Goal: Task Accomplishment & Management: Complete application form

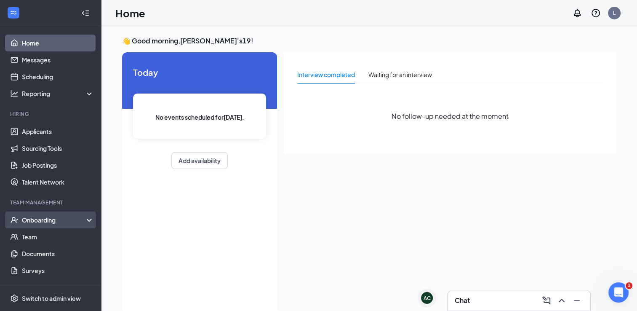
click at [55, 222] on div "Onboarding" at bounding box center [54, 220] width 65 height 8
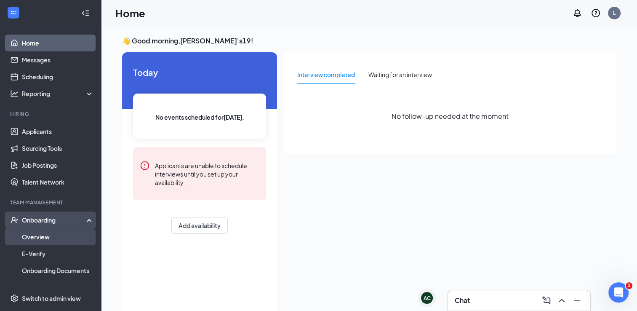
click at [37, 234] on link "Overview" at bounding box center [58, 236] width 72 height 17
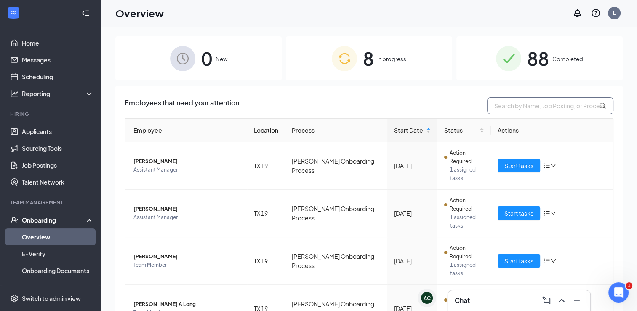
click at [508, 107] on input "text" at bounding box center [550, 105] width 126 height 17
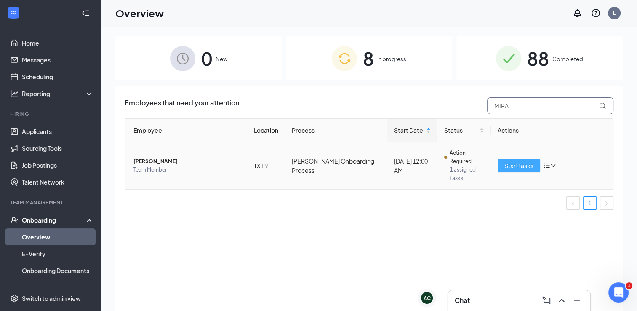
type input "MIRA"
click at [512, 161] on span "Start tasks" at bounding box center [519, 165] width 29 height 9
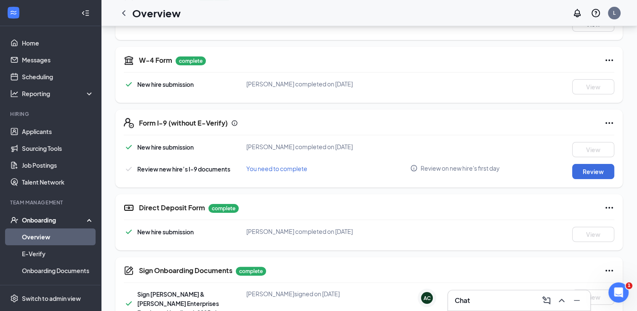
scroll to position [185, 0]
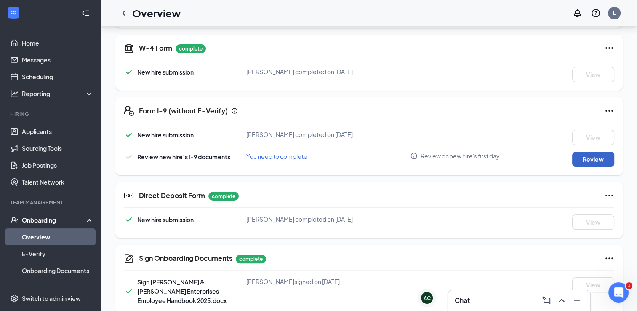
click at [592, 160] on button "Review" at bounding box center [594, 159] width 42 height 15
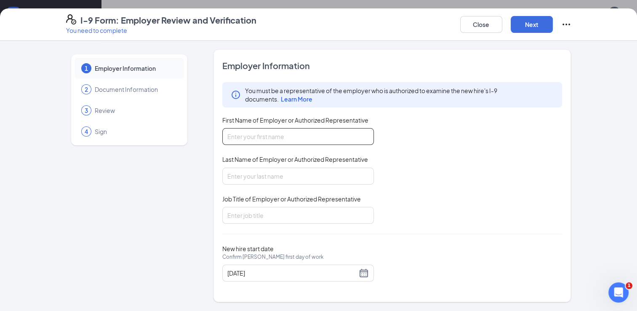
click at [248, 134] on input "First Name of Employer or Authorized Representative" at bounding box center [298, 136] width 152 height 17
type input "Shereba"
click at [250, 178] on input "Last Name of Employer or Authorized Representative" at bounding box center [298, 176] width 152 height 17
type input "Nunn"
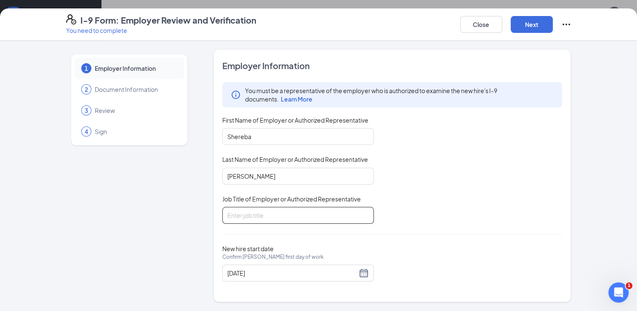
click at [232, 214] on input "Job Title of Employer or Authorized Representative" at bounding box center [298, 215] width 152 height 17
type input "Asst Manager"
click at [528, 26] on button "Next" at bounding box center [532, 24] width 42 height 17
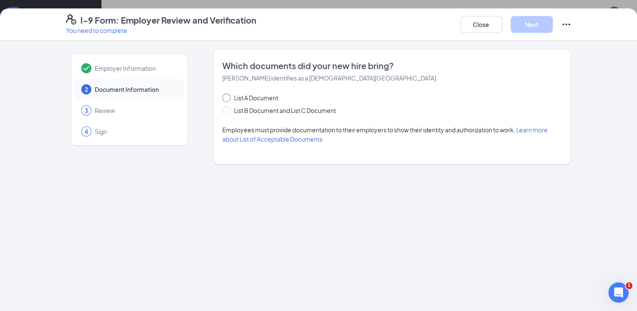
click at [225, 99] on input "List A Document" at bounding box center [225, 97] width 6 height 6
radio input "true"
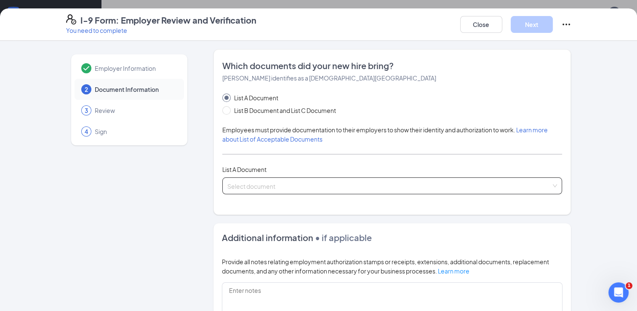
click at [225, 180] on div "Select document List A Documents U.S. Passport or Passport Card Receipt showing…" at bounding box center [392, 185] width 340 height 17
click at [170, 189] on div "Employer Information 2 Document Information 3 Review 4 Sign" at bounding box center [129, 243] width 126 height 389
click at [222, 109] on input "List B Document and List C Document" at bounding box center [225, 109] width 6 height 6
radio input "true"
radio input "false"
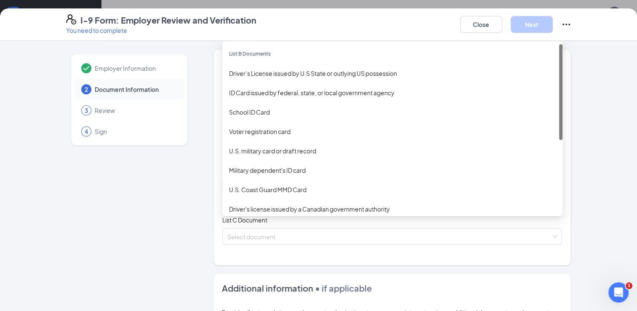
click at [238, 185] on div "Select document List B Documents Driver’s License issued by U.S State or outlyi…" at bounding box center [392, 185] width 340 height 17
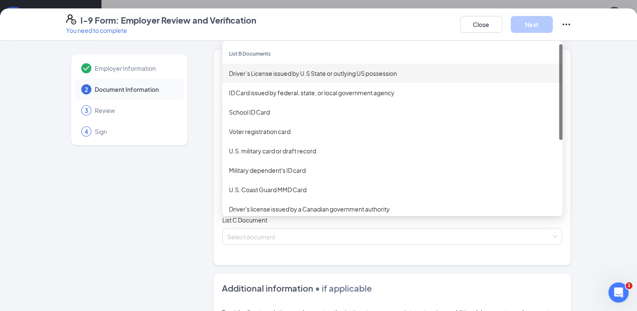
click at [246, 75] on div "Driver’s License issued by U.S State or outlying US possession" at bounding box center [392, 73] width 327 height 9
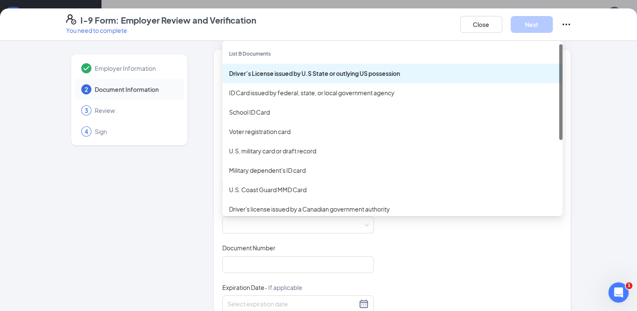
click at [238, 187] on div "Driver’s License issued by U.S State or outlying US possession Driver’s License…" at bounding box center [392, 185] width 340 height 17
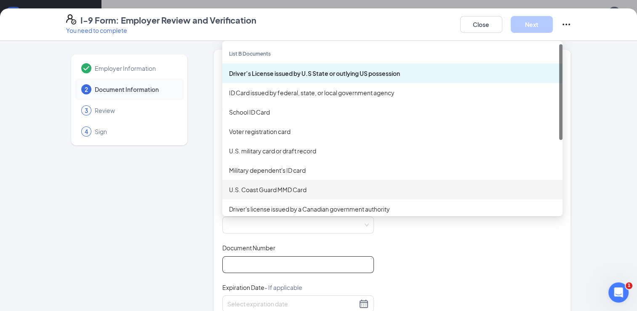
click at [235, 259] on input "Document Number" at bounding box center [298, 264] width 152 height 17
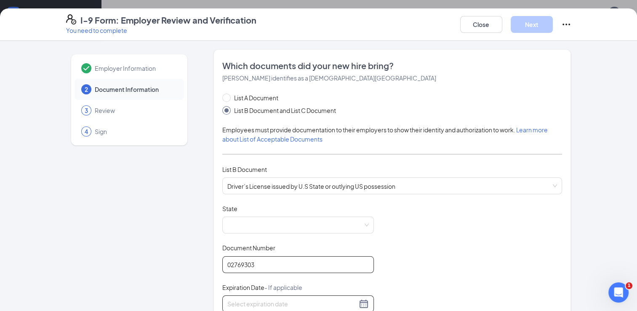
type input "02769303"
click at [232, 302] on input at bounding box center [293, 303] width 130 height 9
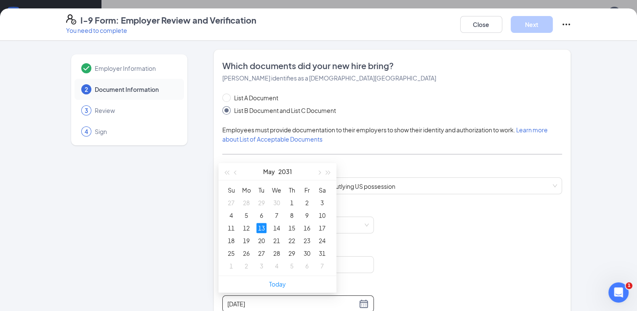
type input "05/13/2031"
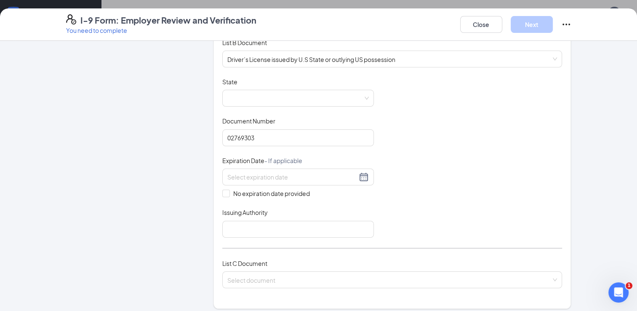
scroll to position [135, 0]
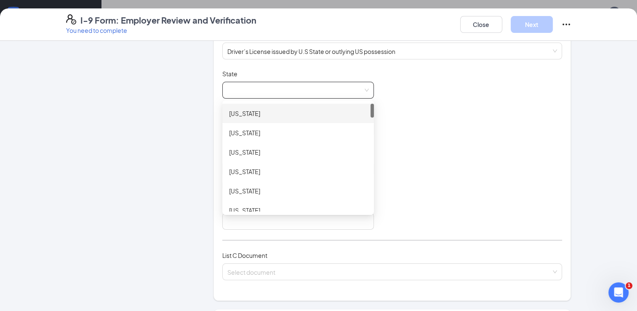
click at [235, 89] on span at bounding box center [299, 90] width 142 height 16
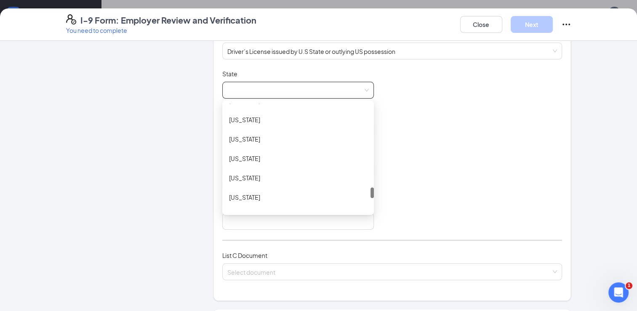
drag, startPoint x: 370, startPoint y: 112, endPoint x: 322, endPoint y: 196, distance: 96.8
click at [322, 196] on div "Puerto Rico Rhode Island South Carolina South Dakota Tennessee Texas Utah Virgi…" at bounding box center [298, 158] width 152 height 108
click at [236, 196] on div "Texas" at bounding box center [298, 197] width 138 height 9
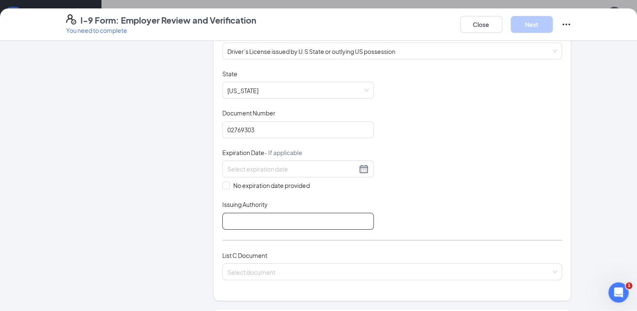
click at [246, 219] on input "Issuing Authority" at bounding box center [298, 221] width 152 height 17
type input "Texas DMV"
click at [236, 164] on input at bounding box center [293, 168] width 130 height 9
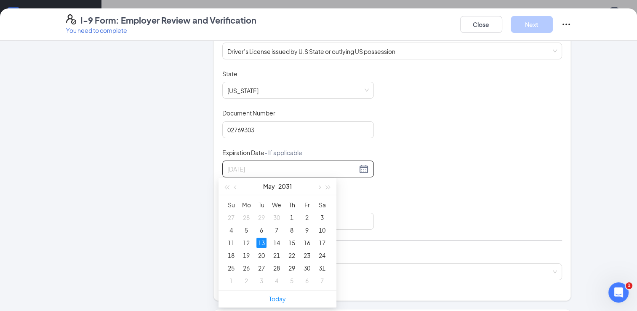
click at [266, 243] on div "13" at bounding box center [262, 243] width 10 height 10
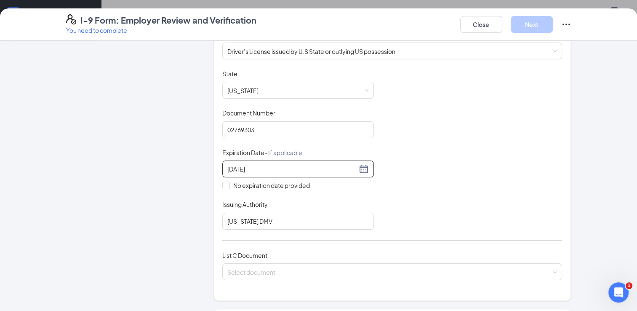
type input "05/13/2031"
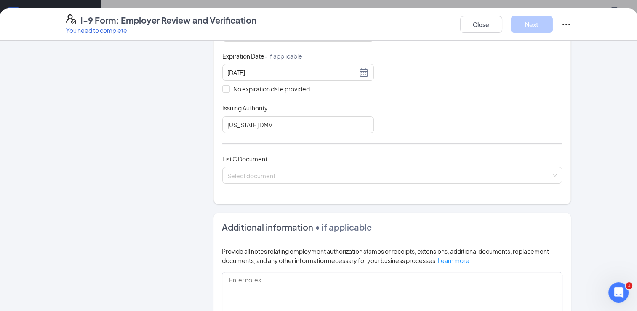
scroll to position [236, 0]
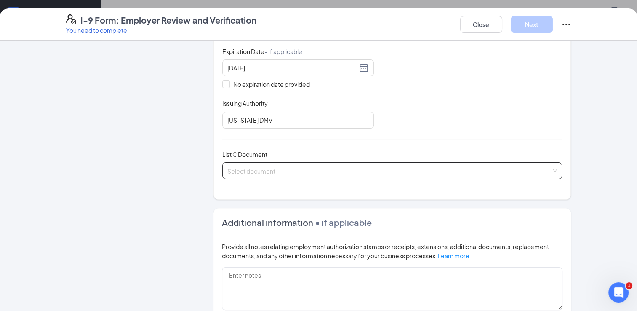
click at [271, 163] on div "Select document List C Documents Unrestricted Social Security Card Certificatio…" at bounding box center [392, 170] width 340 height 17
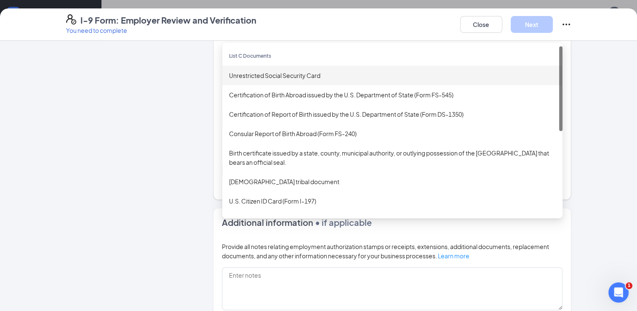
click at [247, 75] on div "Unrestricted Social Security Card" at bounding box center [392, 75] width 327 height 9
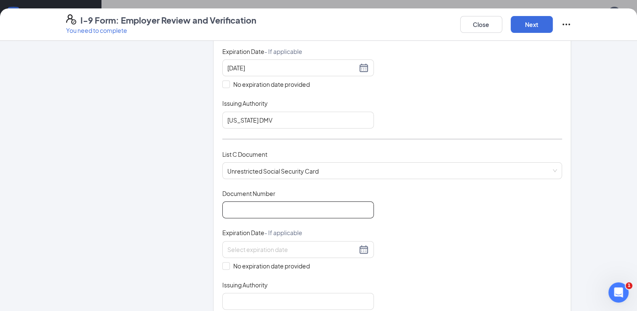
click at [238, 206] on input "Document Number" at bounding box center [298, 209] width 152 height 17
type input "639-03-4466"
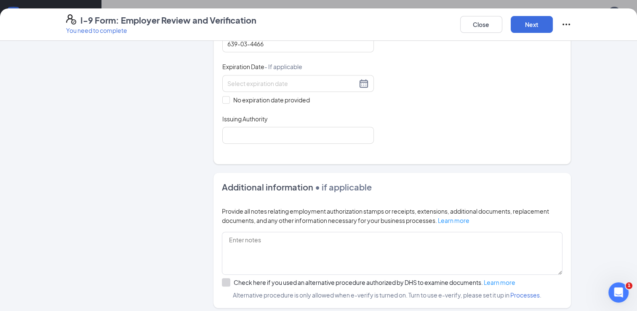
scroll to position [404, 0]
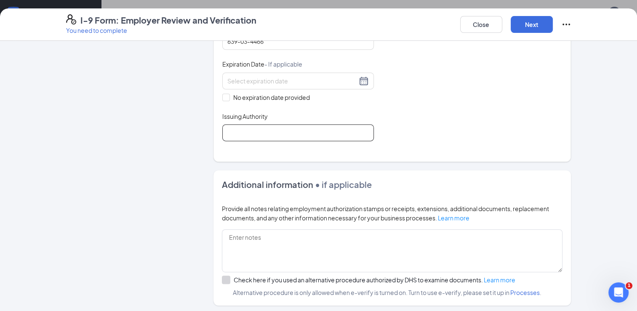
click at [236, 127] on input "Issuing Authority" at bounding box center [298, 132] width 152 height 17
type input "Social Security Administration"
click at [525, 27] on button "Next" at bounding box center [532, 24] width 42 height 17
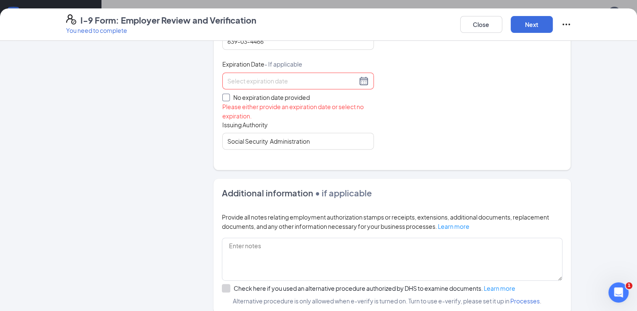
click at [223, 94] on input "No expiration date provided" at bounding box center [225, 97] width 6 height 6
checkbox input "true"
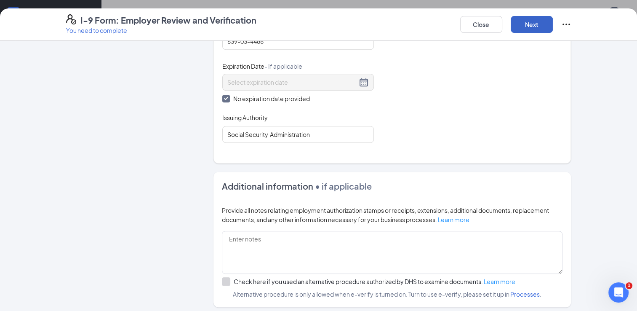
click at [528, 22] on button "Next" at bounding box center [532, 24] width 42 height 17
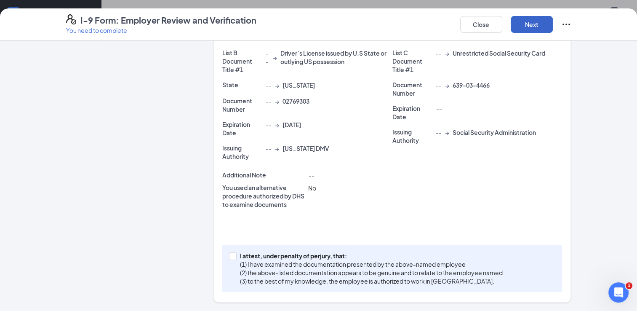
scroll to position [181, 0]
click at [539, 24] on button "Next" at bounding box center [532, 24] width 42 height 17
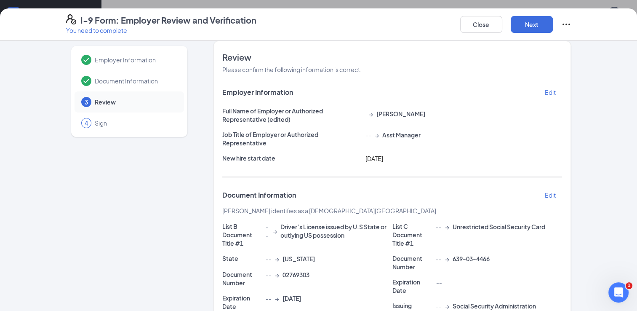
scroll to position [0, 0]
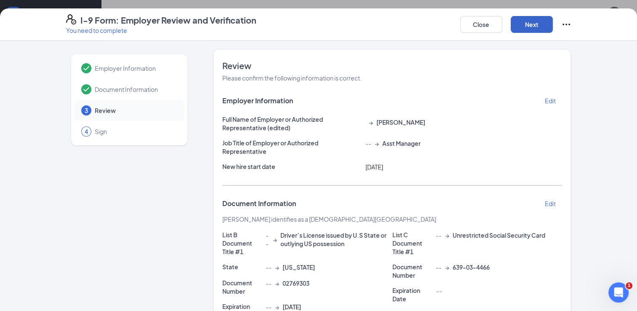
click at [536, 22] on button "Next" at bounding box center [532, 24] width 42 height 17
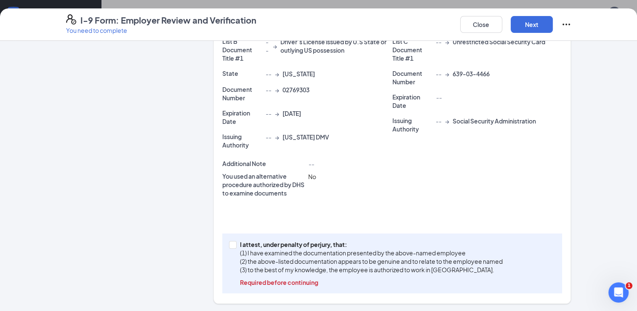
scroll to position [194, 0]
click at [530, 24] on button "Next" at bounding box center [532, 24] width 42 height 17
click at [284, 282] on p "Required before continuing" at bounding box center [371, 282] width 263 height 8
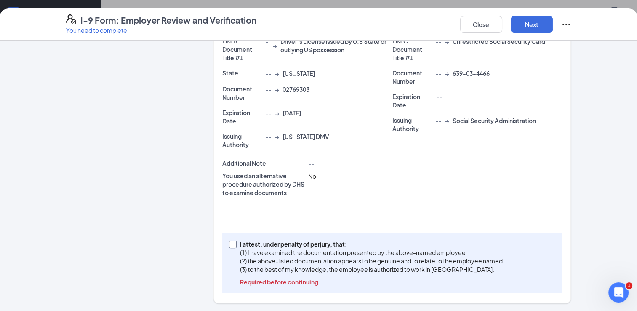
click at [235, 246] on input "I attest, under penalty of perjury, that: (1) I have examined the documentation…" at bounding box center [232, 244] width 6 height 6
checkbox input "true"
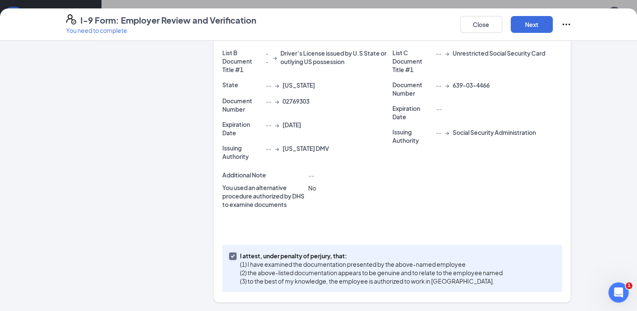
scroll to position [181, 0]
click at [527, 26] on button "Next" at bounding box center [532, 24] width 42 height 17
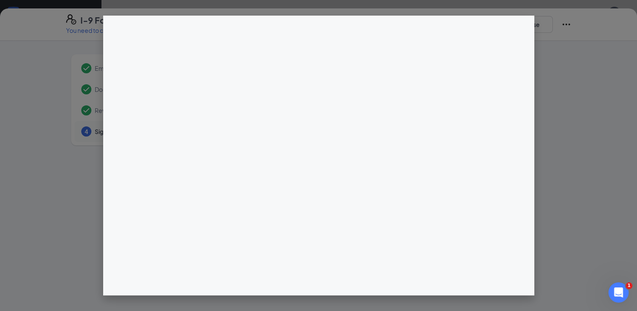
click at [635, 308] on div at bounding box center [318, 155] width 637 height 311
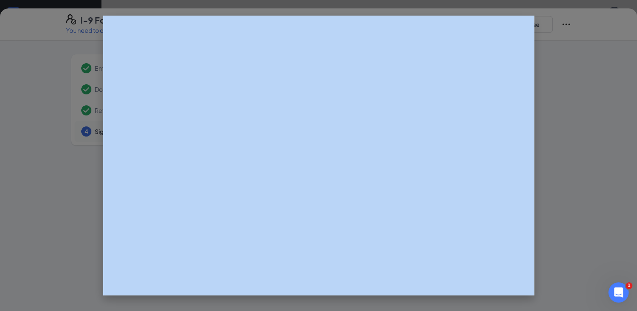
click at [635, 308] on div at bounding box center [318, 155] width 637 height 311
click at [634, 308] on div at bounding box center [318, 155] width 637 height 311
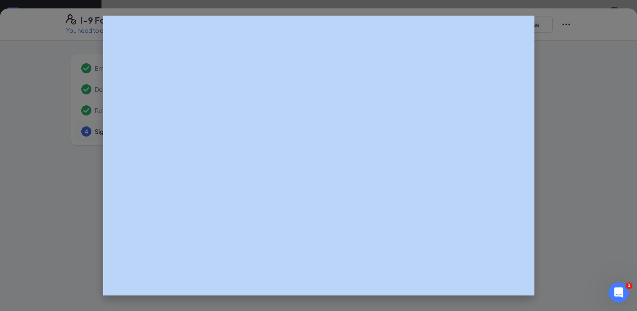
click at [634, 306] on div at bounding box center [318, 155] width 637 height 311
click at [633, 243] on div at bounding box center [318, 155] width 637 height 311
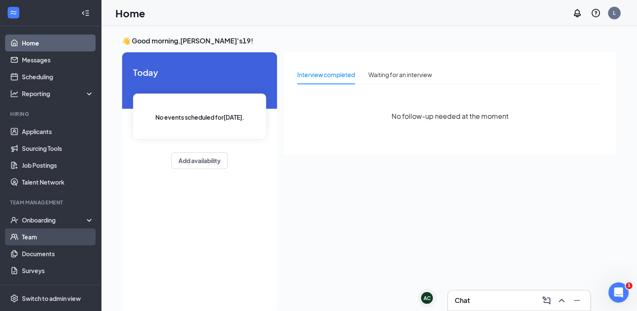
click at [30, 237] on link "Team" at bounding box center [58, 236] width 72 height 17
